Goal: Information Seeking & Learning: Check status

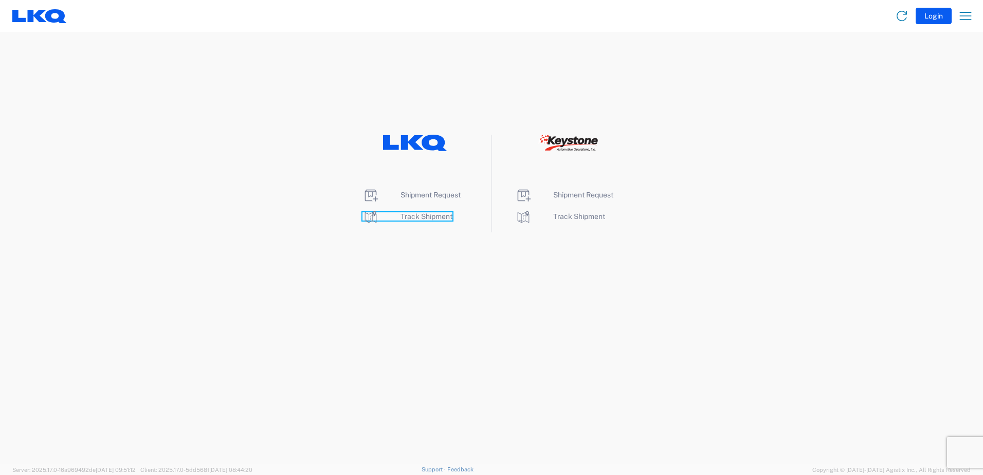
click at [372, 221] on icon at bounding box center [371, 217] width 12 height 12
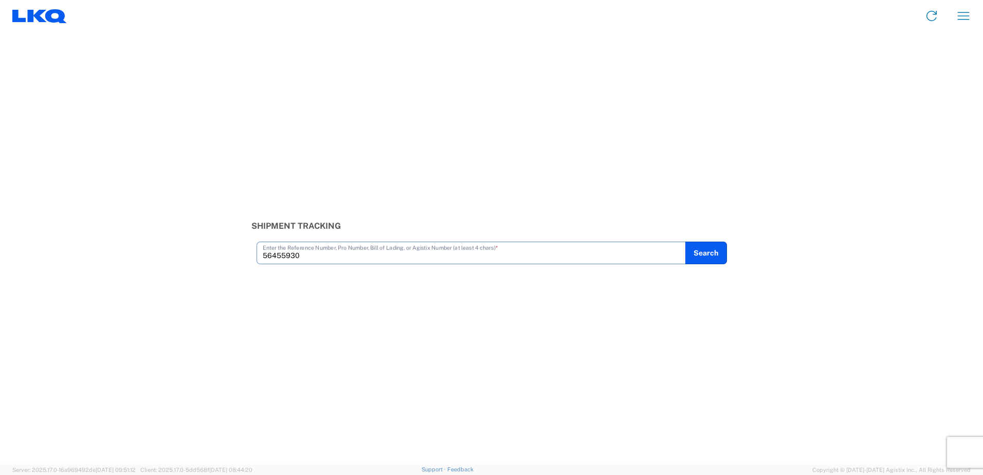
type input "56455930"
